Goal: Information Seeking & Learning: Understand process/instructions

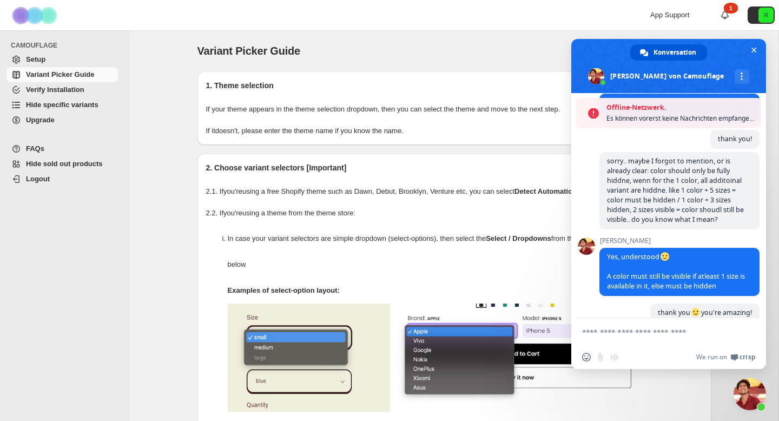
scroll to position [1243, 0]
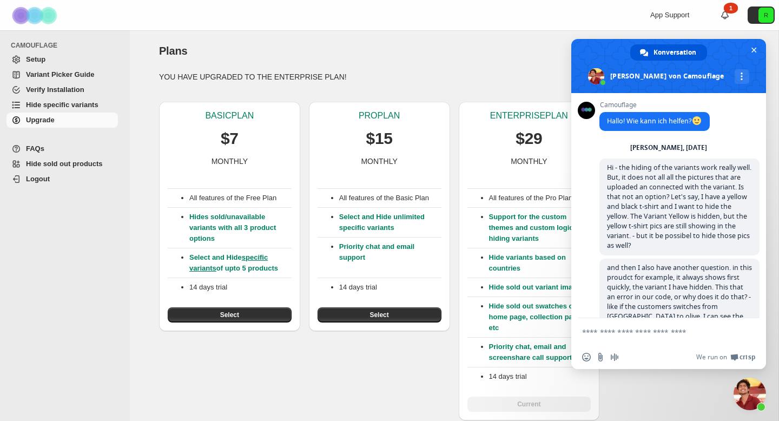
scroll to position [1474, 0]
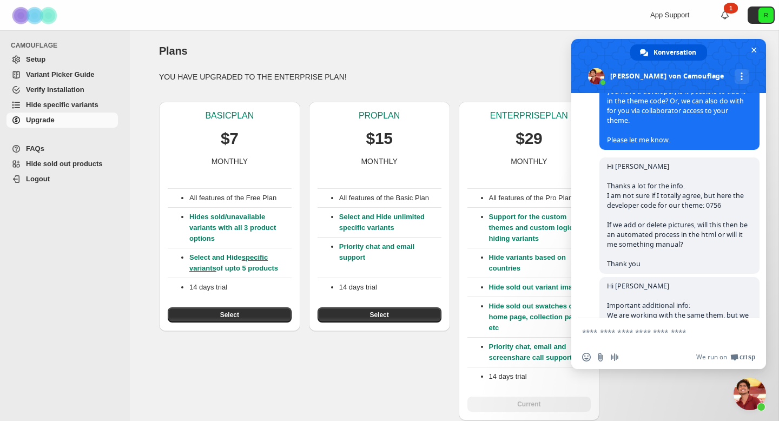
click at [454, 83] on div "YOU HAVE UPGRADED TO THE ENTERPRISE PLAN! BASIC PLAN $7 MONTHLY All features of…" at bounding box center [454, 245] width 590 height 349
click at [758, 52] on span "Chat schließen" at bounding box center [753, 49] width 11 height 11
